Goal: Task Accomplishment & Management: Use online tool/utility

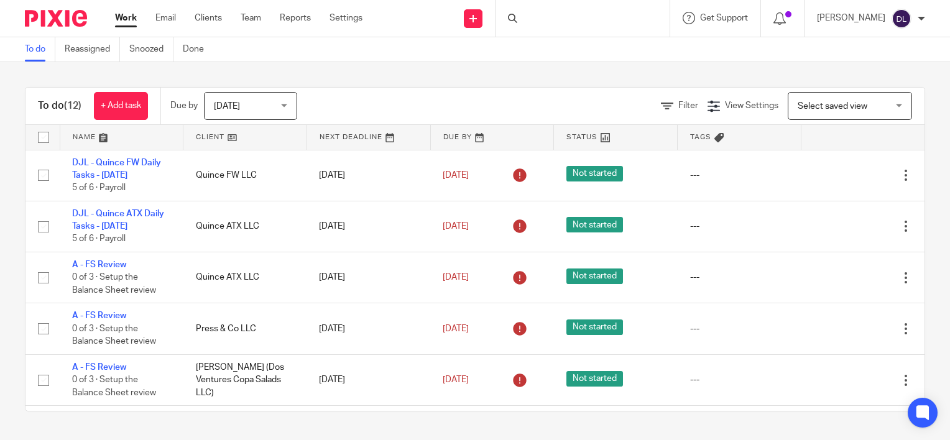
scroll to position [355, 0]
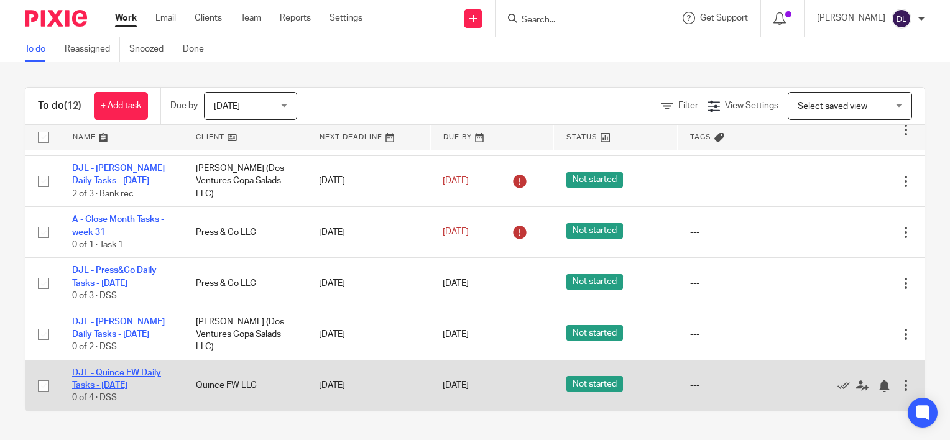
click at [133, 375] on link "DJL - Quince FW Daily Tasks - [DATE]" at bounding box center [116, 379] width 89 height 21
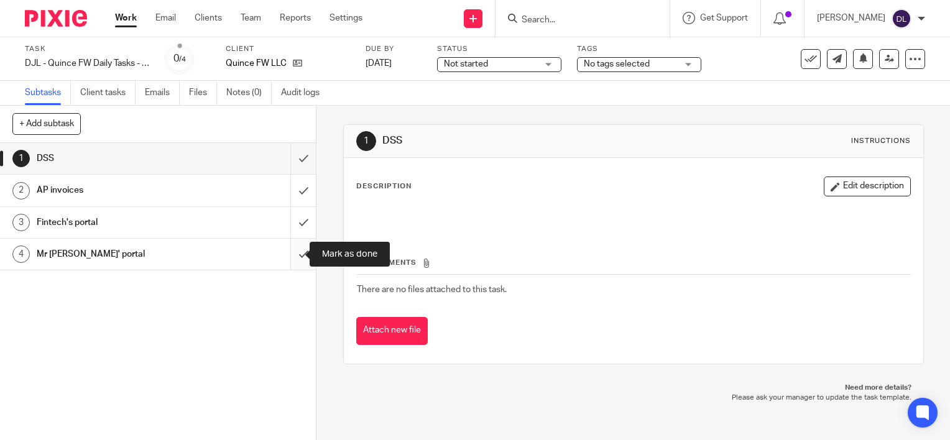
click at [290, 254] on input "submit" at bounding box center [158, 254] width 316 height 31
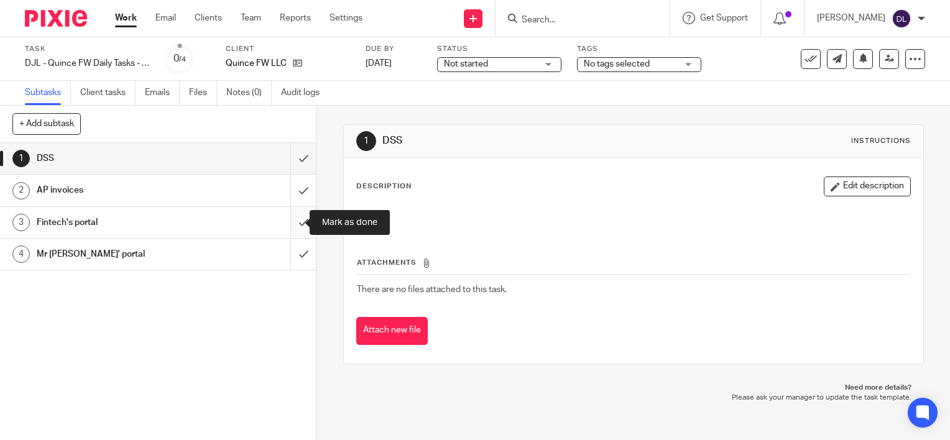
click at [290, 227] on input "submit" at bounding box center [158, 222] width 316 height 31
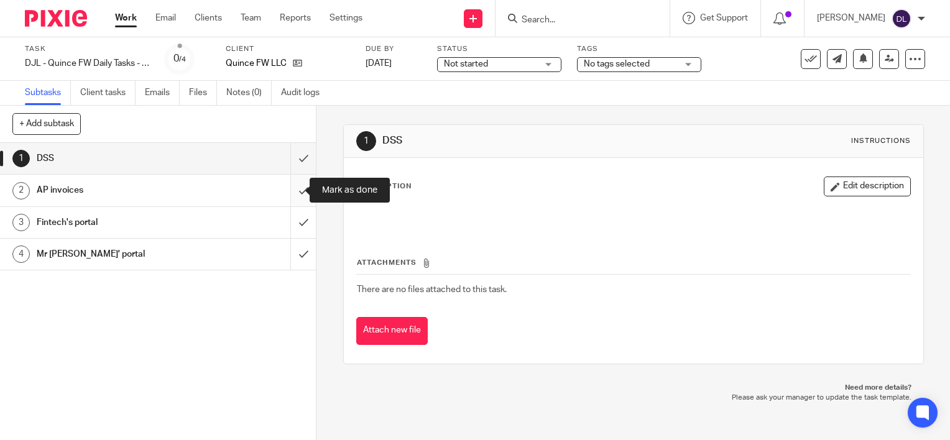
click at [292, 196] on input "submit" at bounding box center [158, 190] width 316 height 31
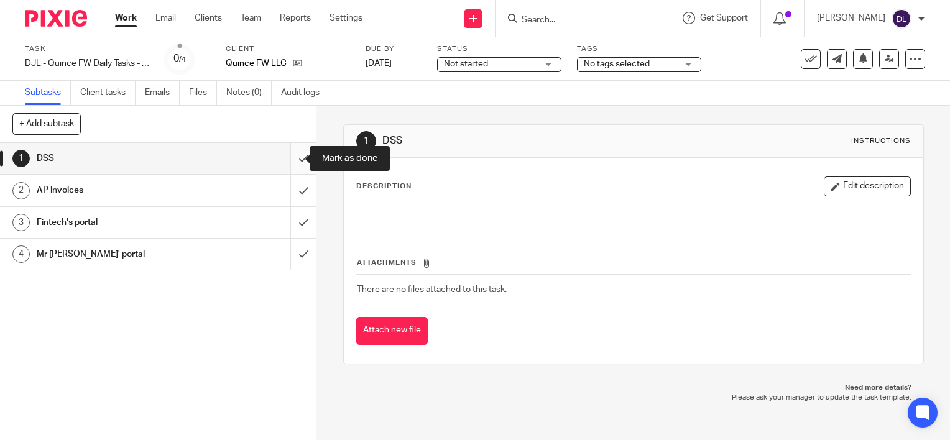
click at [294, 162] on input "submit" at bounding box center [158, 158] width 316 height 31
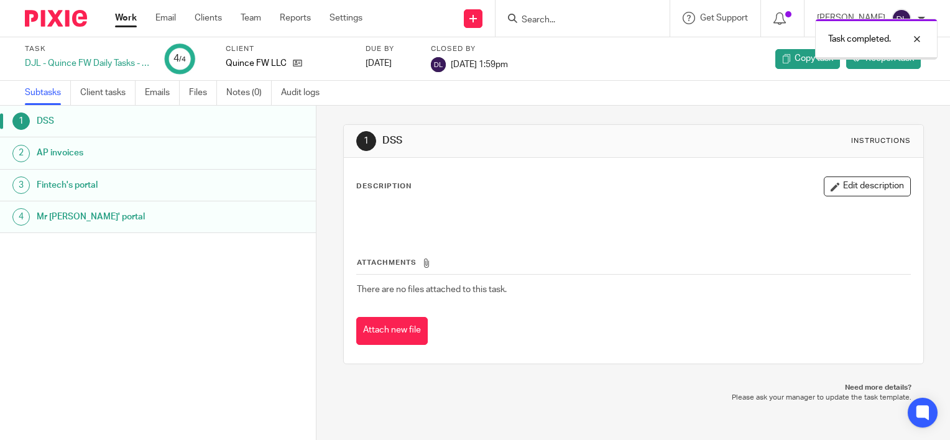
click at [126, 18] on link "Work" at bounding box center [126, 18] width 22 height 12
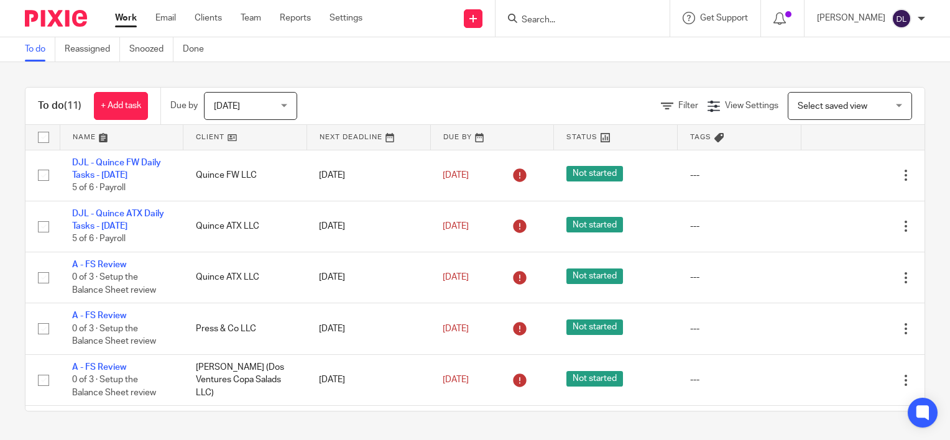
scroll to position [303, 0]
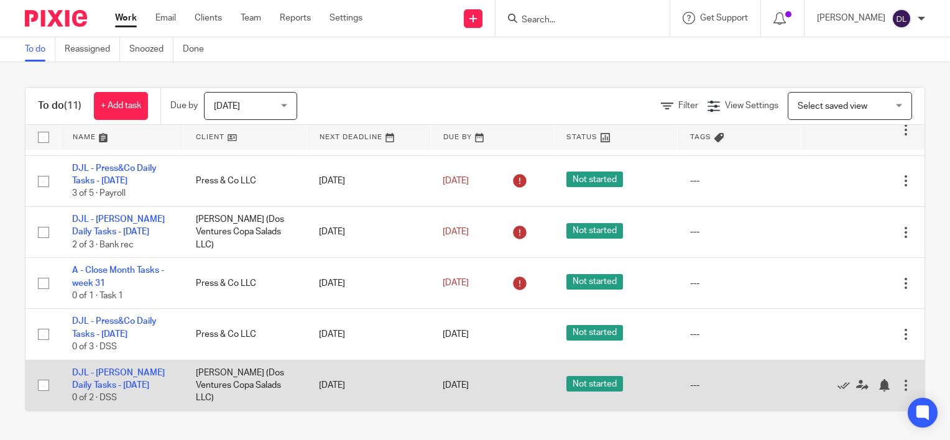
click at [117, 377] on td "DJL - [PERSON_NAME] Daily Tasks - [DATE] 0 of 2 · DSS" at bounding box center [122, 385] width 124 height 51
click at [118, 373] on link "DJL - [PERSON_NAME] Daily Tasks - [DATE]" at bounding box center [118, 379] width 93 height 21
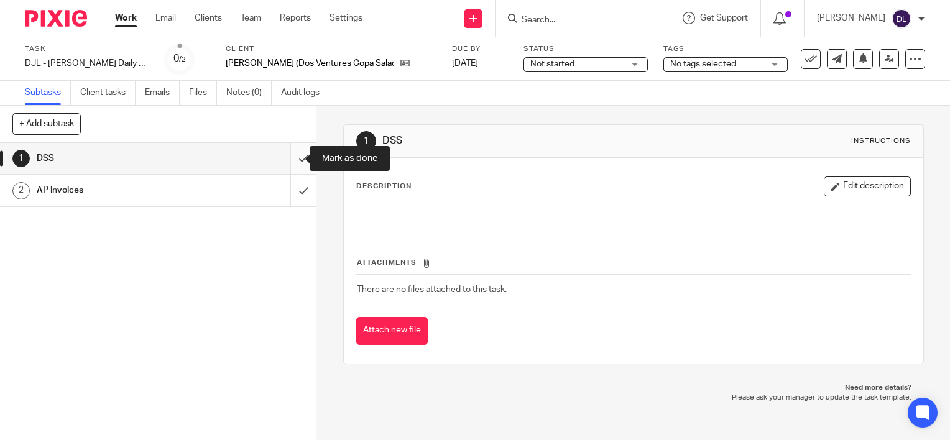
click at [292, 159] on input "submit" at bounding box center [158, 158] width 316 height 31
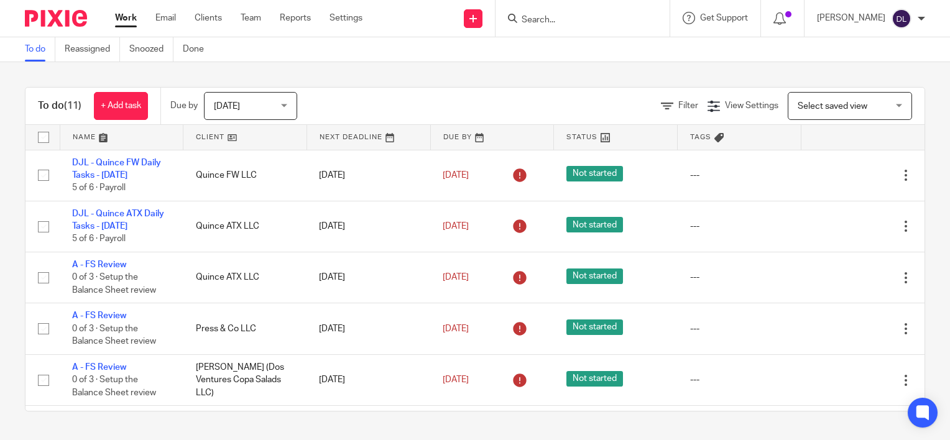
scroll to position [303, 0]
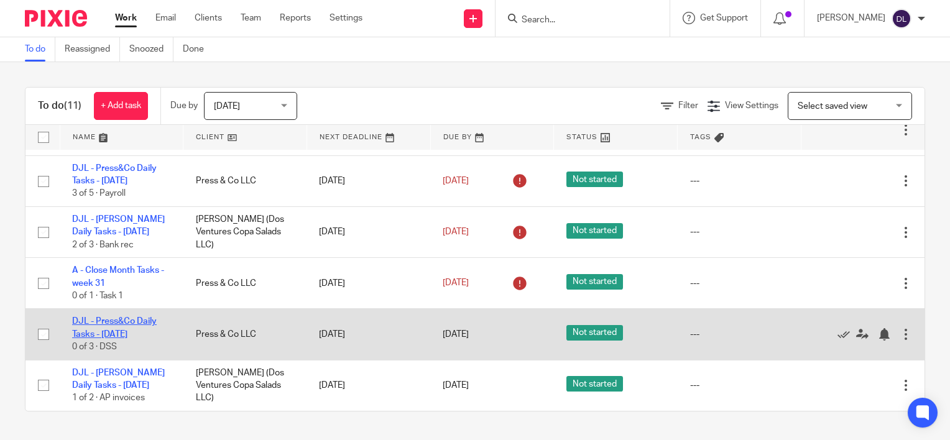
click at [140, 325] on link "DJL - Press&Co Daily Tasks - [DATE]" at bounding box center [114, 327] width 85 height 21
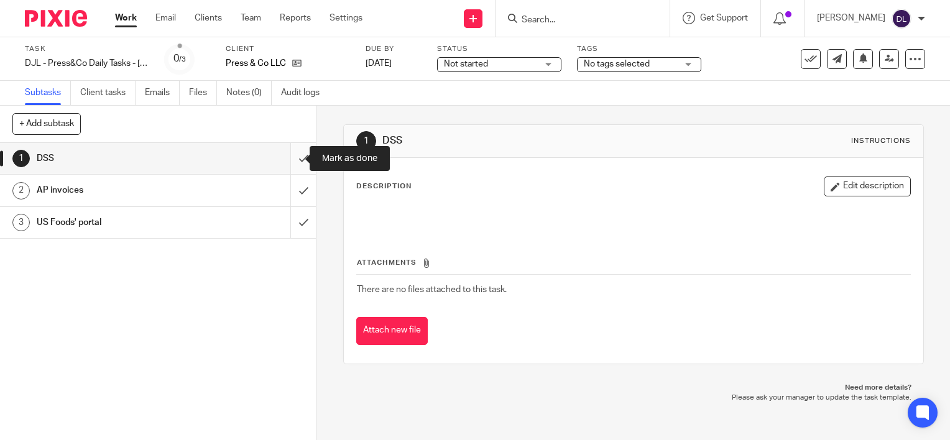
click at [291, 158] on input "submit" at bounding box center [158, 158] width 316 height 31
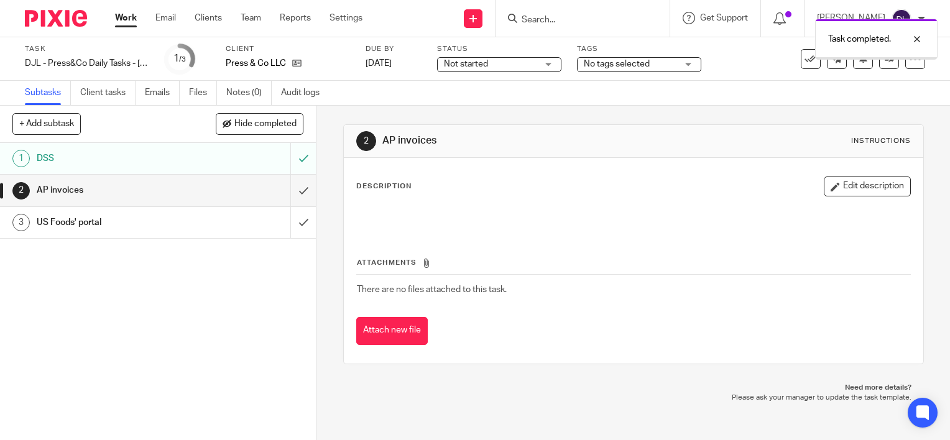
click at [127, 20] on link "Work" at bounding box center [126, 18] width 22 height 12
